Goal: Transaction & Acquisition: Book appointment/travel/reservation

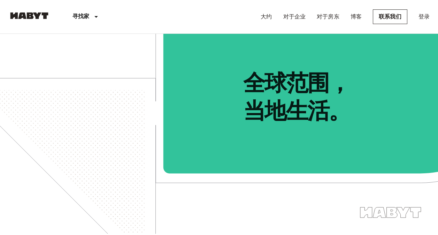
click at [291, 67] on span "全球范围， 当地生活。" at bounding box center [301, 79] width 274 height 91
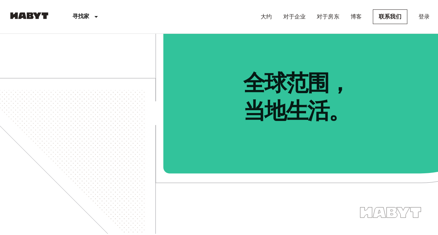
click at [237, 179] on img at bounding box center [219, 134] width 438 height 200
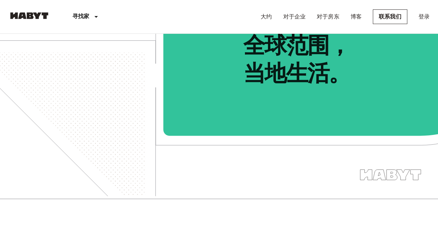
scroll to position [35, 0]
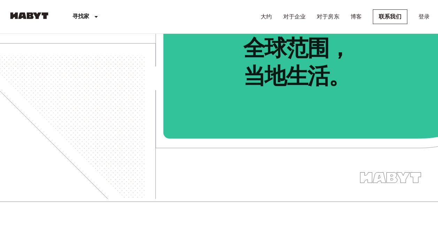
click at [290, 87] on span "全球范围， 当地生活。" at bounding box center [301, 44] width 274 height 91
click at [147, 80] on img at bounding box center [219, 99] width 438 height 200
click at [264, 14] on link "大约" at bounding box center [266, 17] width 11 height 8
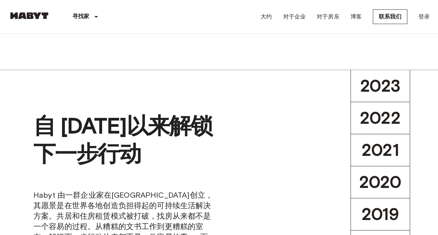
scroll to position [348, 0]
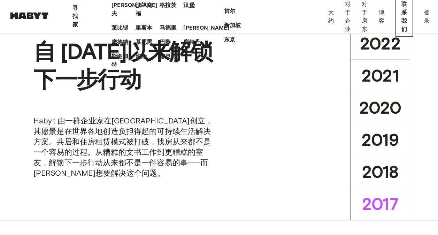
click at [78, 17] on p "寻找家" at bounding box center [75, 16] width 6 height 25
click at [78, 14] on p "寻找家" at bounding box center [75, 16] width 6 height 25
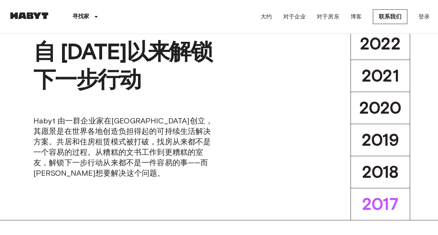
click at [82, 15] on p "寻找家" at bounding box center [80, 17] width 17 height 8
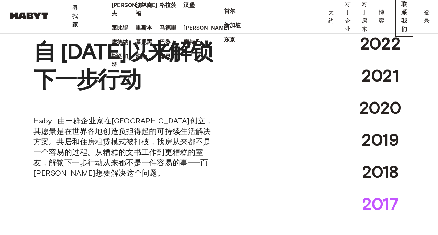
click at [137, 18] on p "法兰克福" at bounding box center [145, 9] width 17 height 17
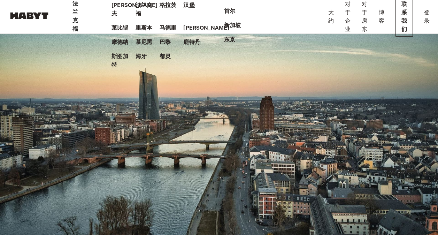
scroll to position [139, 0]
click at [78, 15] on p "法兰克福" at bounding box center [75, 16] width 6 height 33
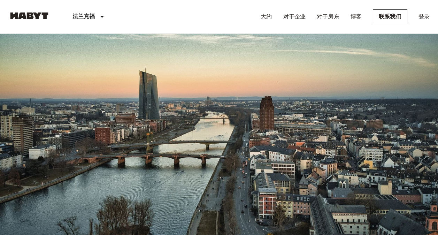
click at [70, 41] on span "法兰克福私人房间和公寓出租" at bounding box center [44, 37] width 73 height 7
